Goal: Obtain resource: Obtain resource

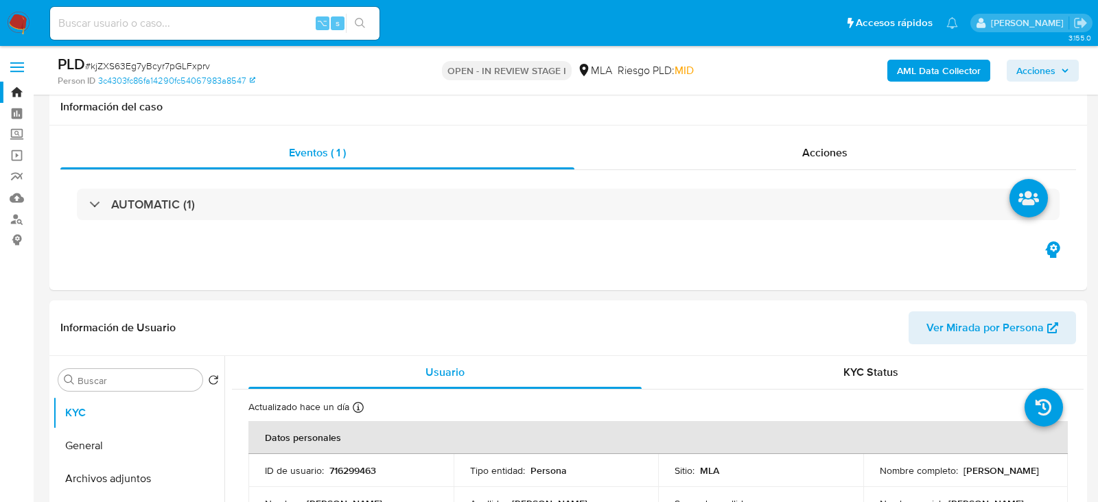
select select "10"
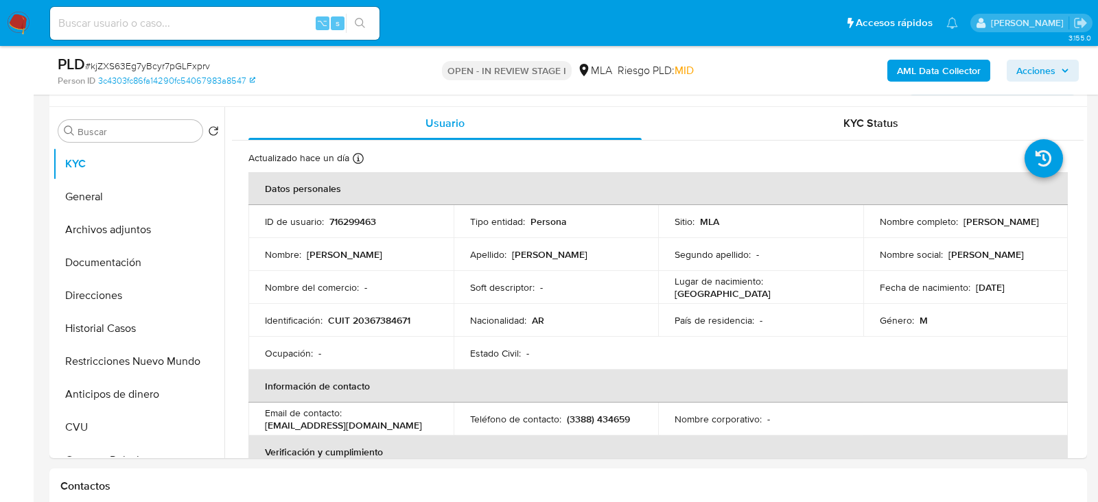
scroll to position [1565, 0]
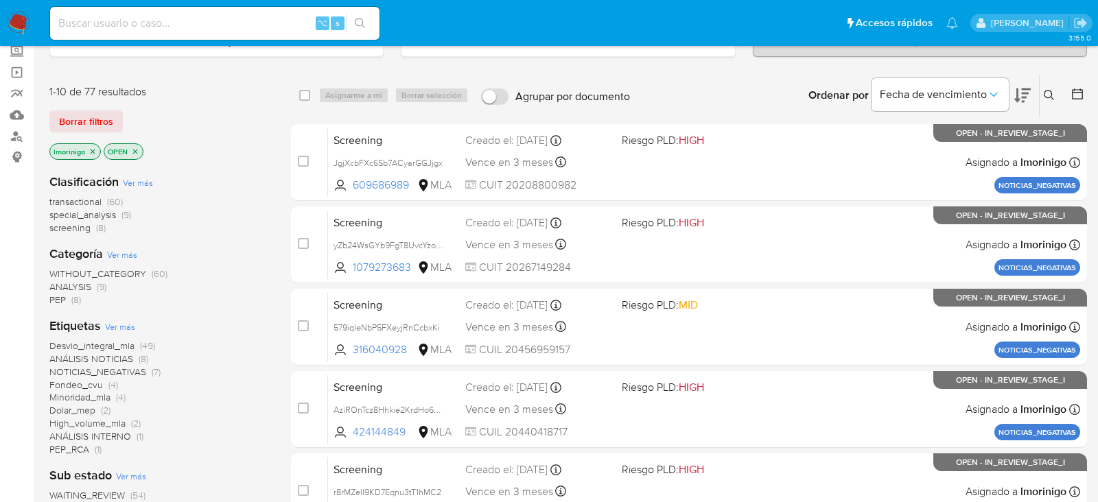
scroll to position [80, 0]
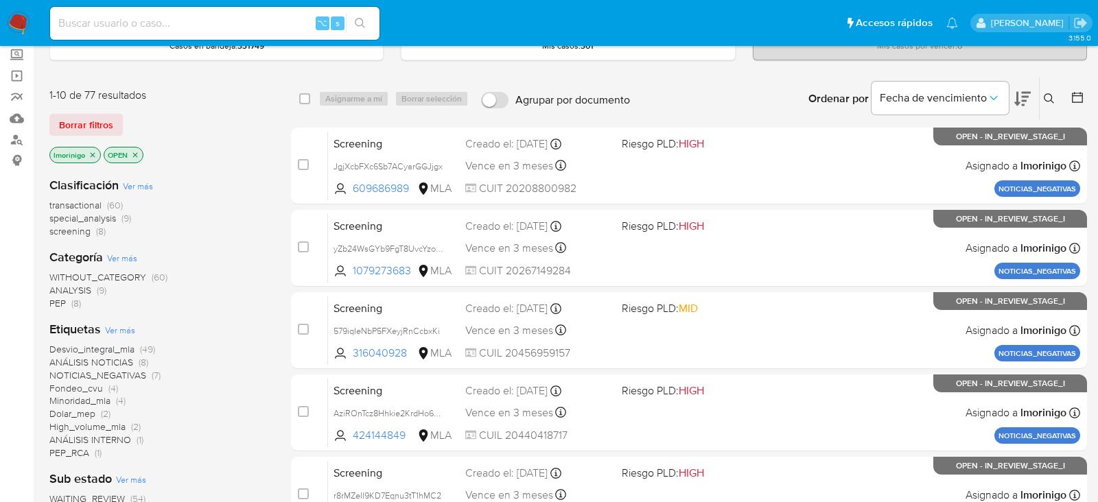
click at [117, 217] on span "special_analysis (9)" at bounding box center [90, 218] width 82 height 13
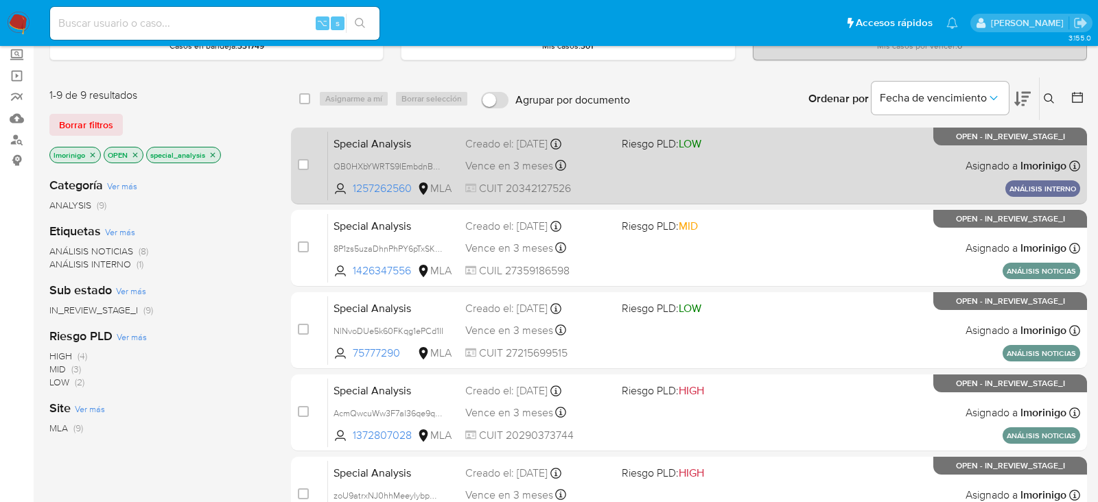
click at [623, 194] on div "Special Analysis QB0HXbYWRTS9IEmbdnBBmWOH 1257262560 MLA Riesgo PLD: LOW Creado…" at bounding box center [704, 165] width 752 height 69
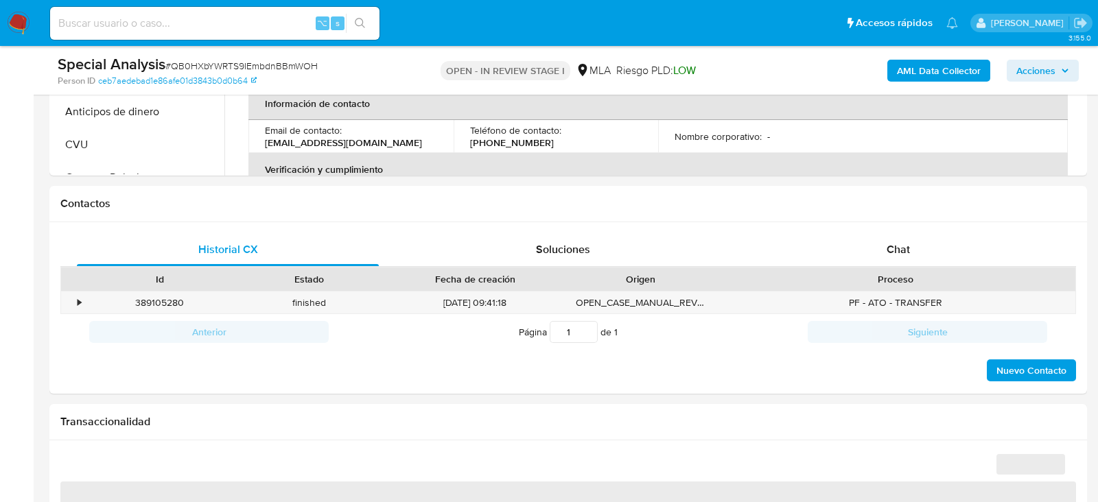
select select "10"
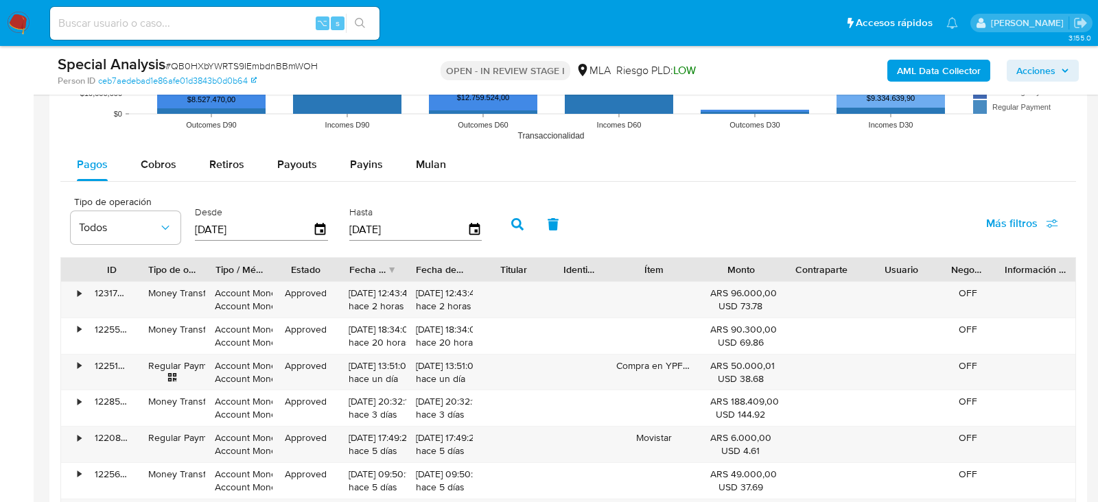
scroll to position [1387, 0]
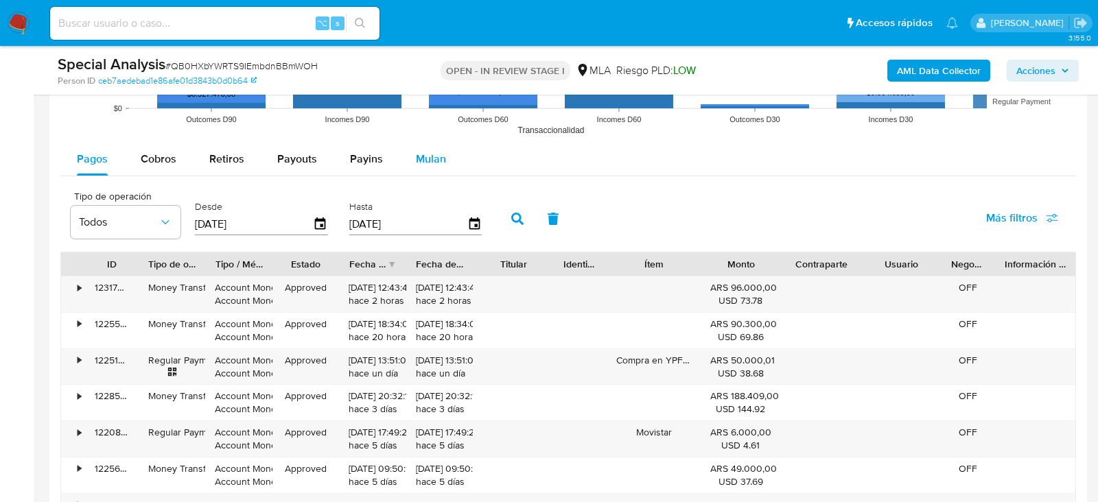
click at [440, 167] on div "Mulan" at bounding box center [431, 159] width 30 height 33
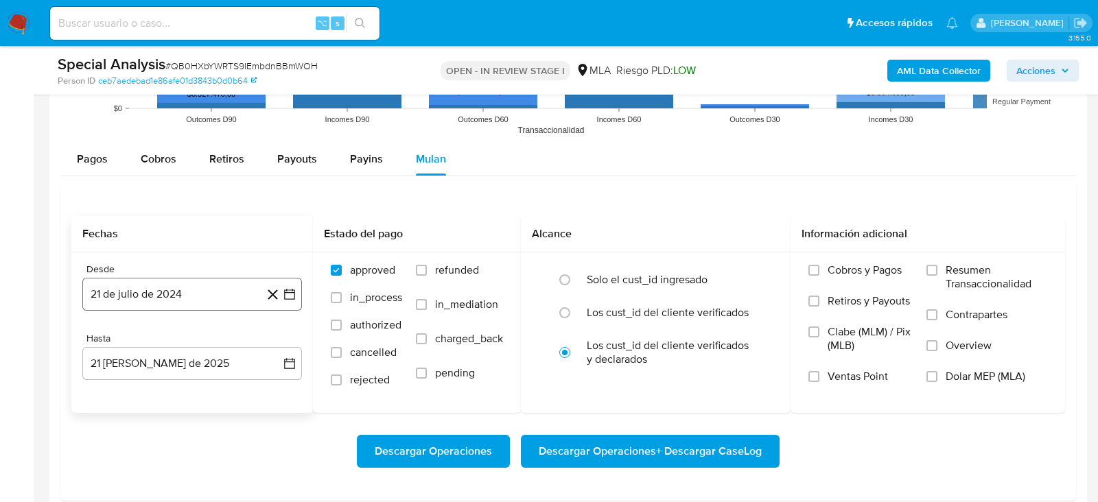
click at [144, 297] on button "21 de julio de 2024" at bounding box center [192, 294] width 220 height 33
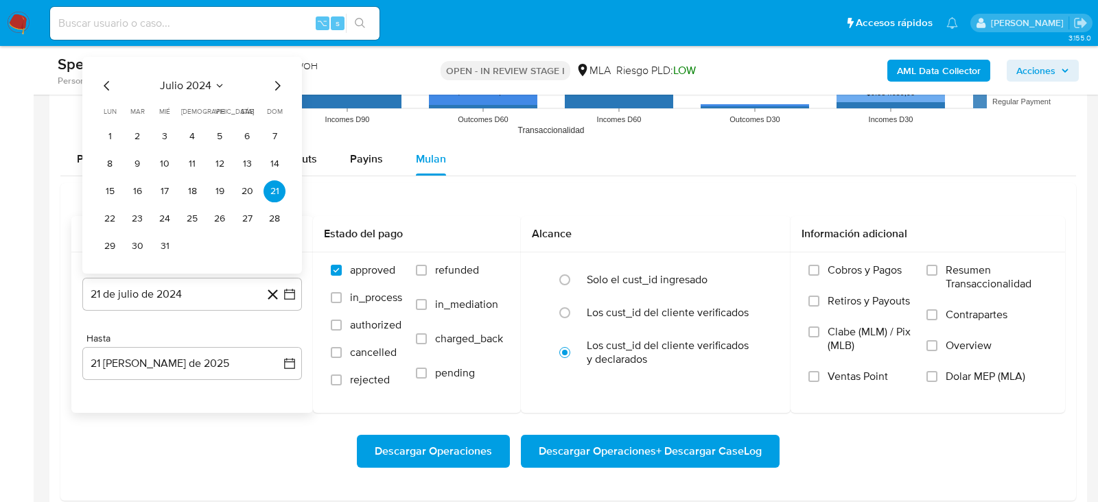
click at [106, 85] on icon "Mes anterior" at bounding box center [106, 86] width 5 height 10
click at [252, 130] on button "1" at bounding box center [247, 137] width 22 height 22
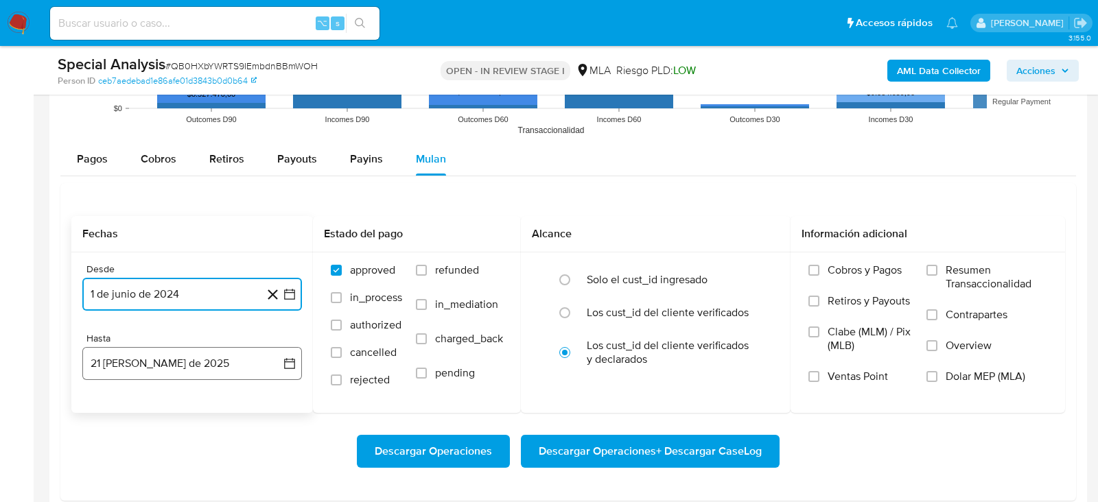
click at [187, 350] on button "21 de agosto de 2025" at bounding box center [192, 363] width 220 height 33
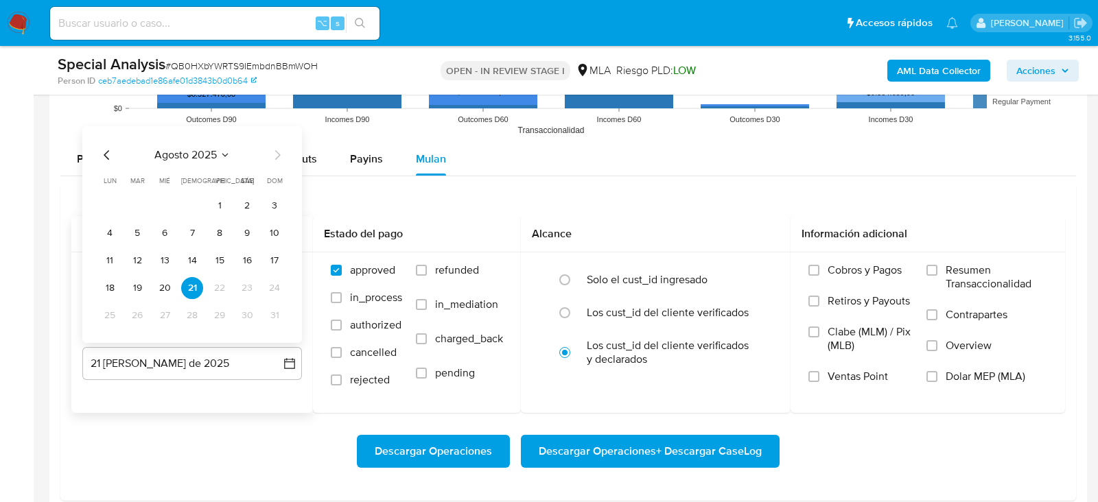
click at [104, 158] on icon "Mes anterior" at bounding box center [107, 155] width 16 height 16
click at [196, 318] on button "31" at bounding box center [192, 316] width 22 height 22
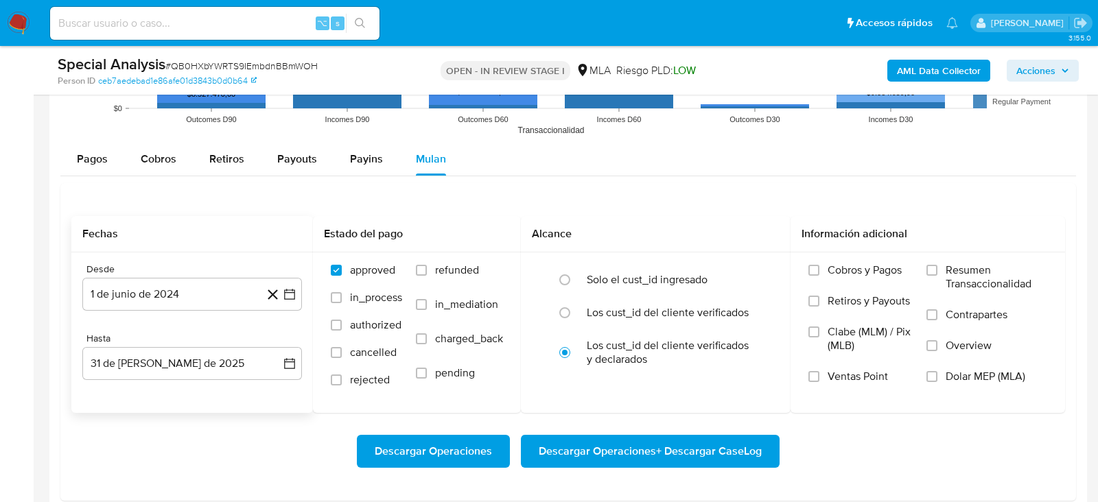
click at [200, 438] on div "Descargar Operaciones Descargar Operaciones + Descargar CaseLog" at bounding box center [568, 451] width 994 height 33
drag, startPoint x: 600, startPoint y: 454, endPoint x: 948, endPoint y: 434, distance: 348.5
click at [948, 435] on div "Descargar Operaciones Descargar Operaciones + Descargar CaseLog" at bounding box center [568, 451] width 994 height 33
click at [997, 372] on span "Dolar MEP (MLA)" at bounding box center [986, 377] width 80 height 14
click at [937, 372] on input "Dolar MEP (MLA)" at bounding box center [931, 376] width 11 height 11
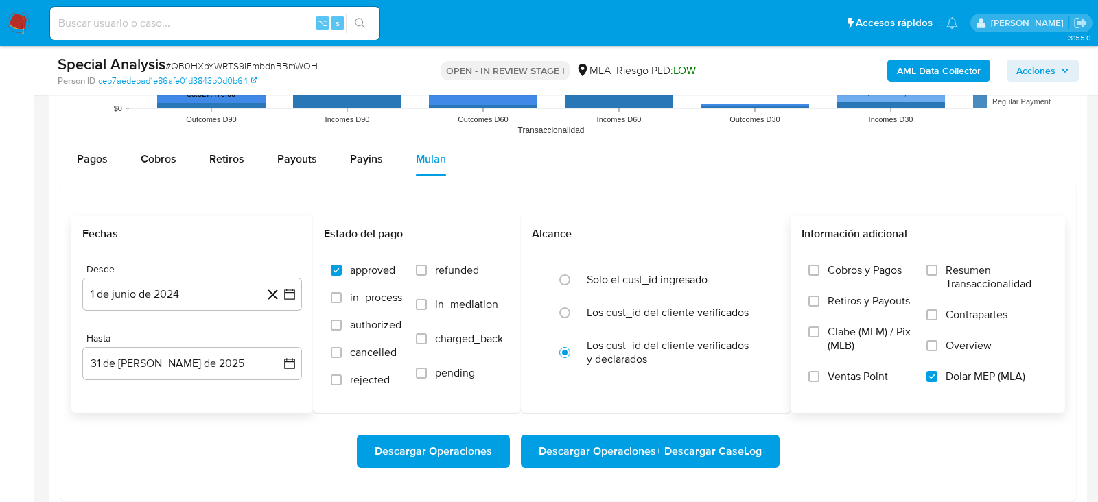
click at [745, 452] on span "Descargar Operaciones + Descargar CaseLog" at bounding box center [650, 451] width 223 height 30
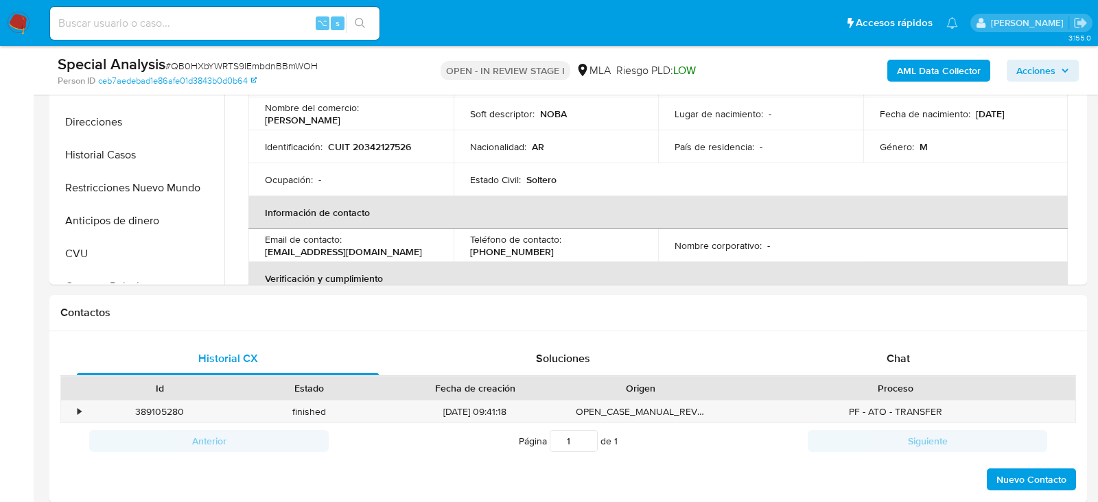
scroll to position [419, 0]
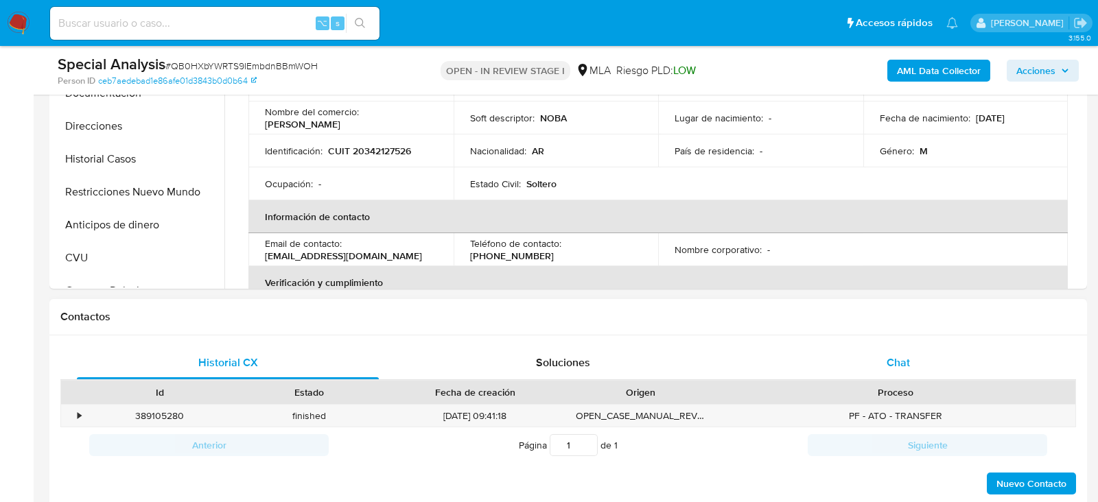
click at [915, 360] on div "Chat" at bounding box center [898, 363] width 302 height 33
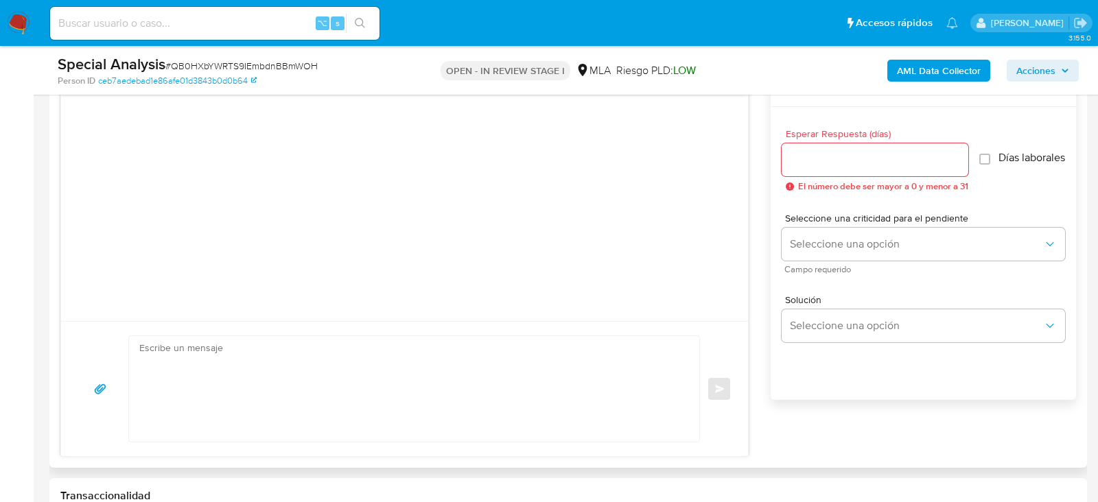
scroll to position [748, 0]
